Goal: Task Accomplishment & Management: Manage account settings

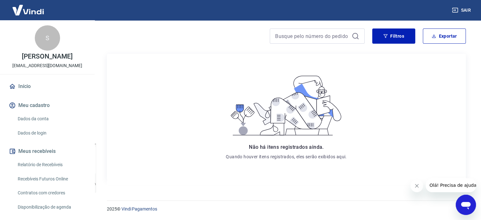
click at [34, 125] on link "Dados da conta" at bounding box center [51, 118] width 72 height 13
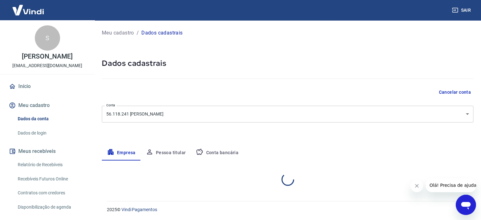
select select "GO"
select select "business"
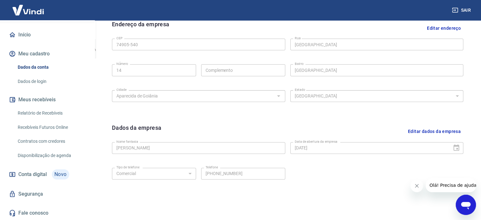
scroll to position [221, 0]
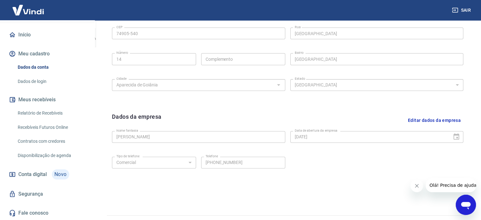
click at [51, 111] on link "Relatório de Recebíveis" at bounding box center [51, 113] width 72 height 13
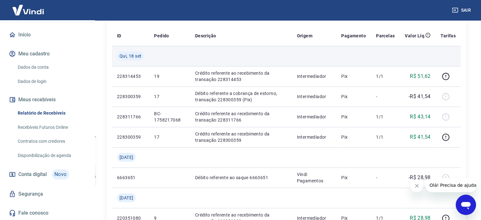
scroll to position [95, 0]
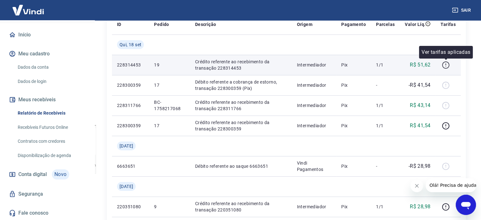
click at [448, 65] on icon "button" at bounding box center [446, 65] width 8 height 8
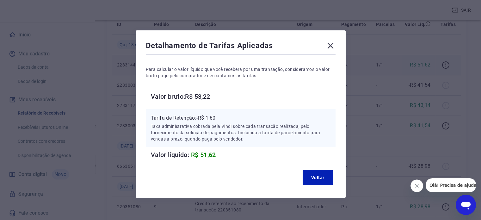
click at [330, 46] on icon at bounding box center [330, 45] width 10 height 10
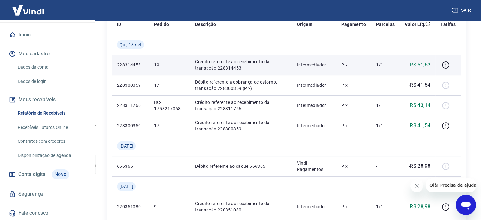
click at [224, 69] on p "Crédito referente ao recebimento da transação 228314453" at bounding box center [241, 64] width 92 height 13
click at [128, 66] on p "228314453" at bounding box center [130, 65] width 27 height 6
click at [446, 64] on icon "button" at bounding box center [445, 64] width 1 height 2
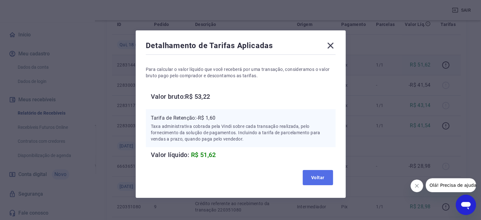
click at [314, 174] on button "Voltar" at bounding box center [317, 177] width 30 height 15
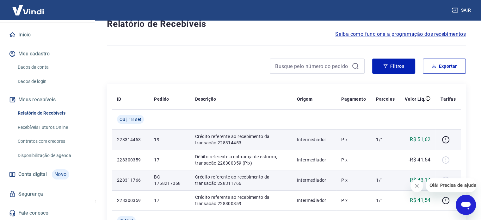
scroll to position [63, 0]
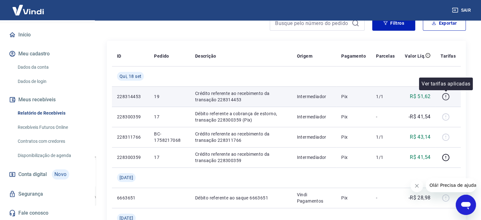
click at [444, 97] on icon "button" at bounding box center [446, 97] width 8 height 8
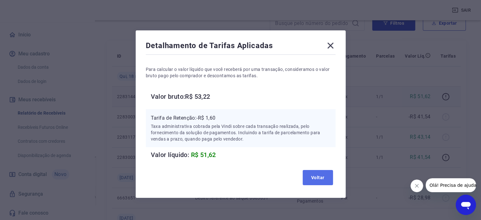
click at [311, 177] on button "Voltar" at bounding box center [317, 177] width 30 height 15
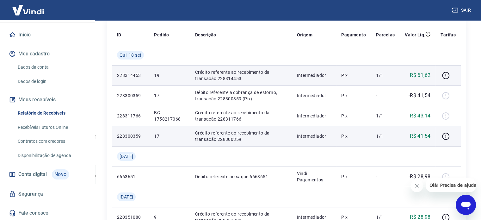
scroll to position [0, 0]
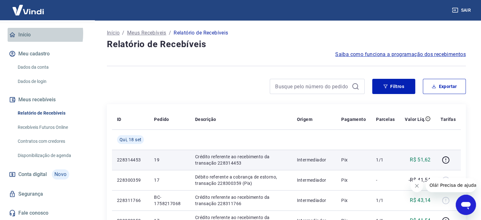
click at [23, 34] on link "Início" at bounding box center [47, 35] width 79 height 14
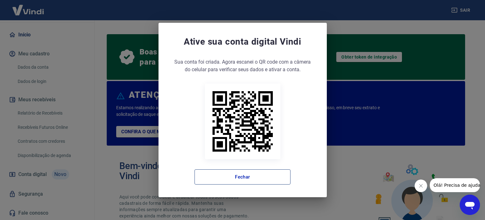
click at [252, 180] on button "Fechar" at bounding box center [243, 176] width 96 height 15
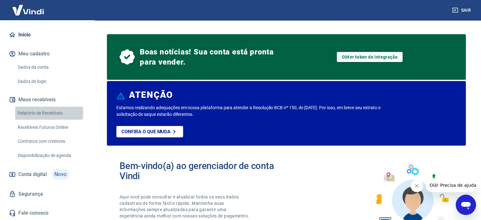
click at [39, 113] on link "Relatório de Recebíveis" at bounding box center [51, 113] width 72 height 13
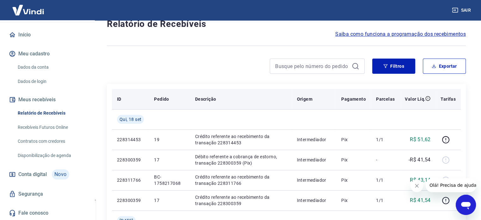
scroll to position [32, 0]
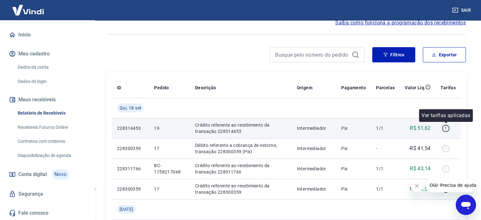
click at [444, 127] on icon "button" at bounding box center [446, 128] width 8 height 8
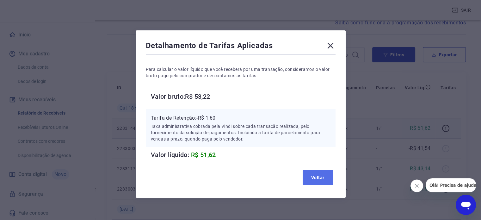
click at [326, 175] on button "Voltar" at bounding box center [317, 177] width 30 height 15
